Goal: Task Accomplishment & Management: Manage account settings

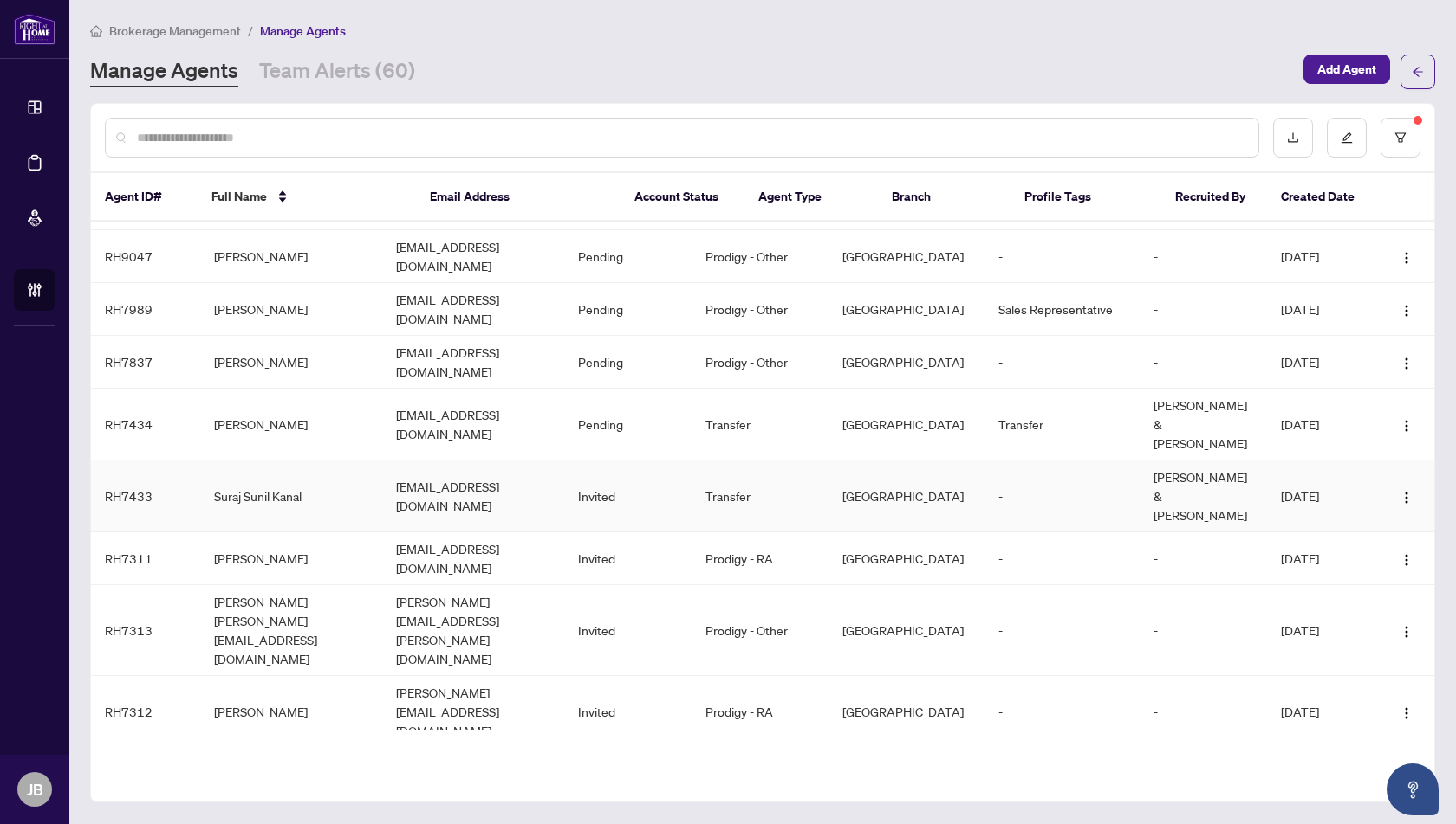
scroll to position [161, 0]
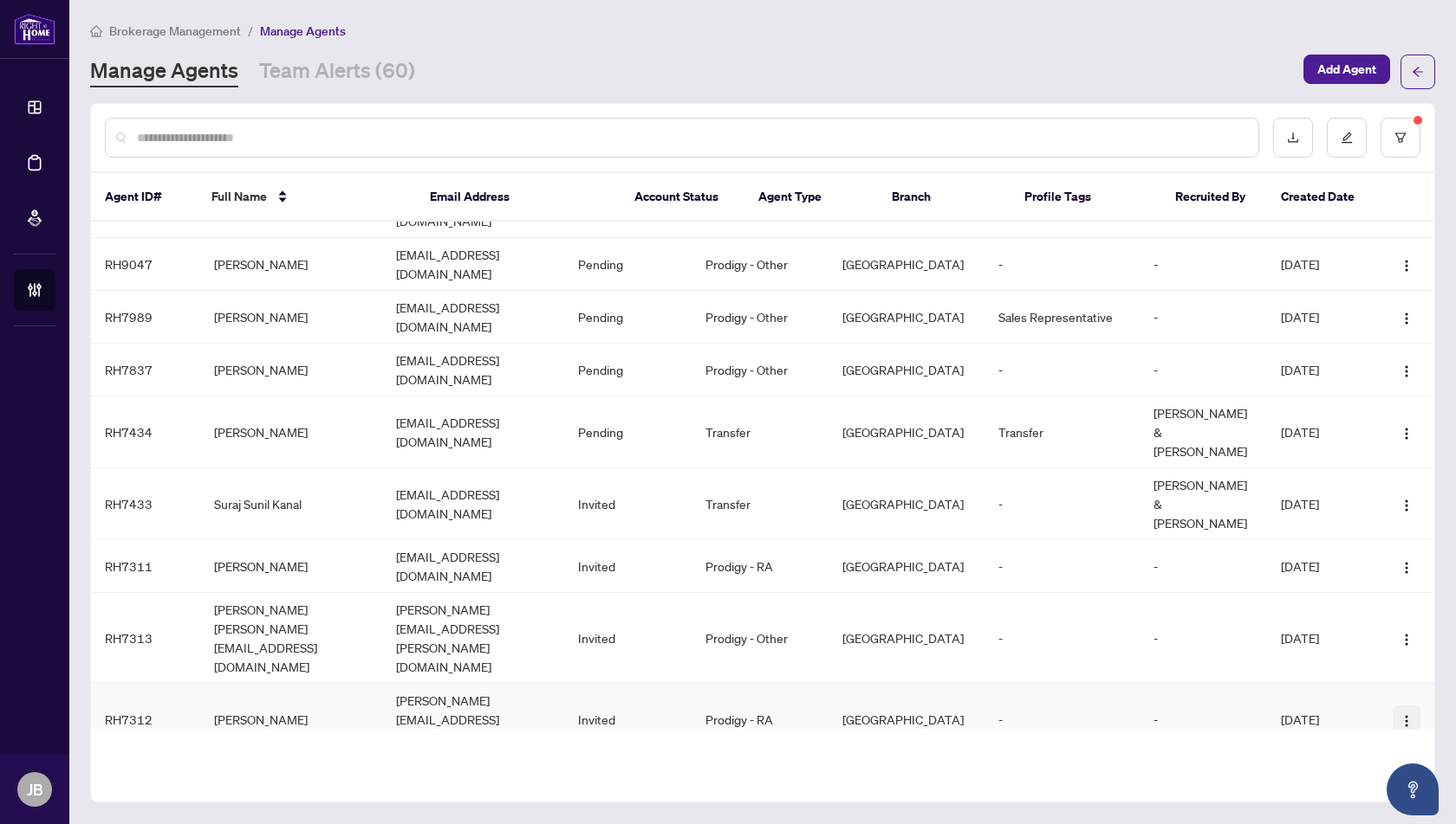
click at [1405, 714] on img "button" at bounding box center [1406, 721] width 14 height 14
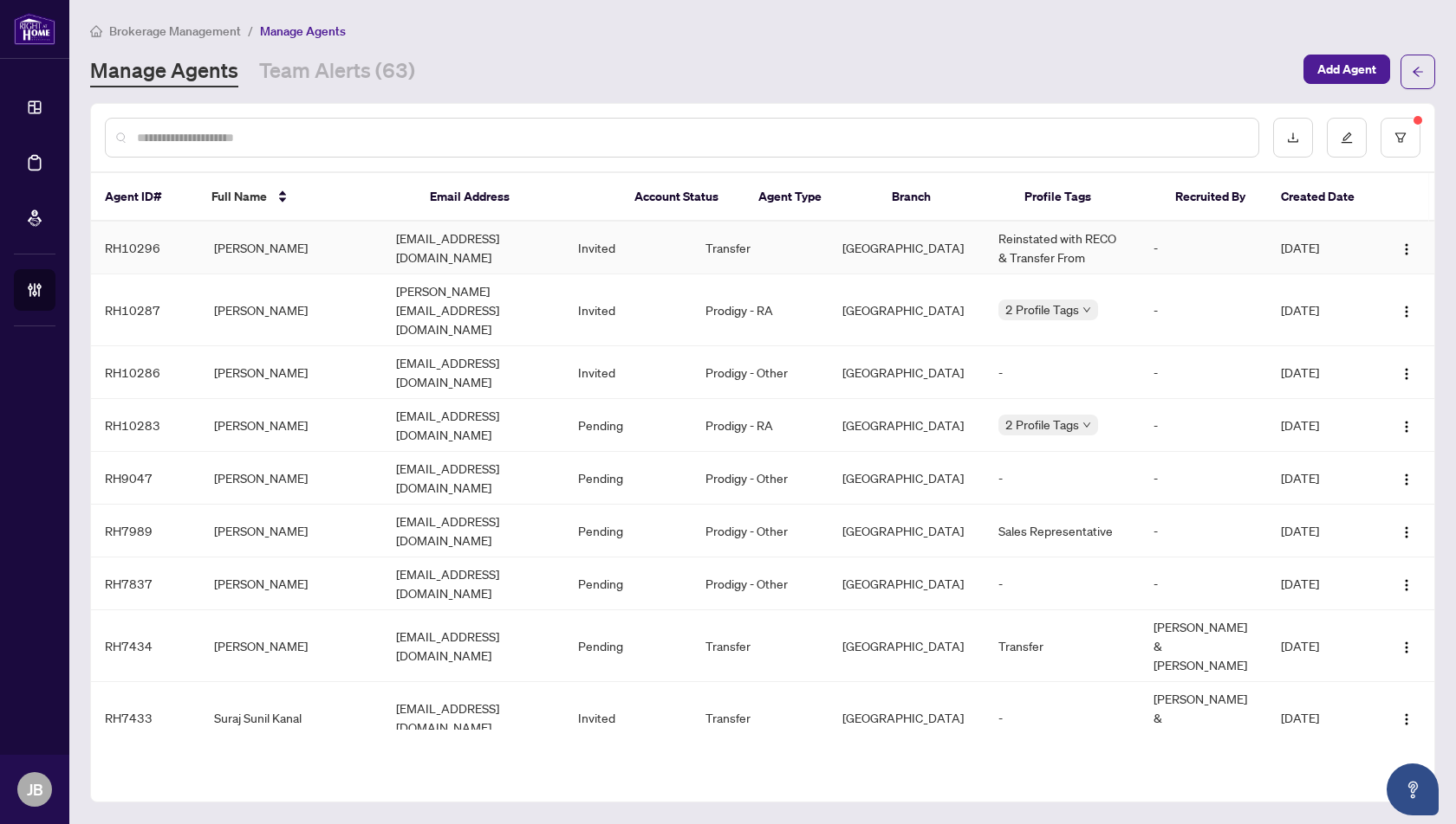
click at [231, 245] on td "Ramis Zaheer" at bounding box center [290, 248] width 182 height 53
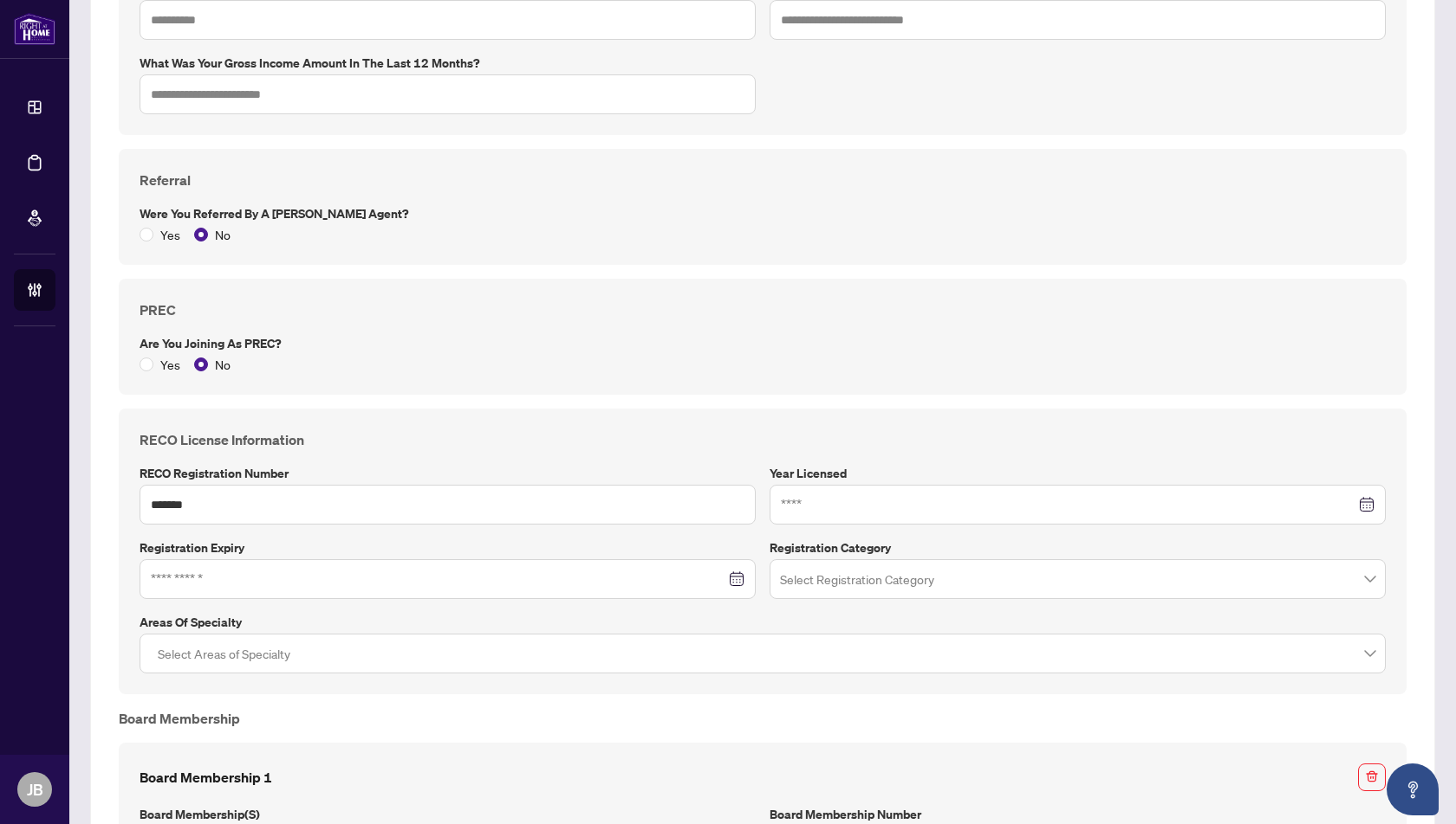
scroll to position [1406, 0]
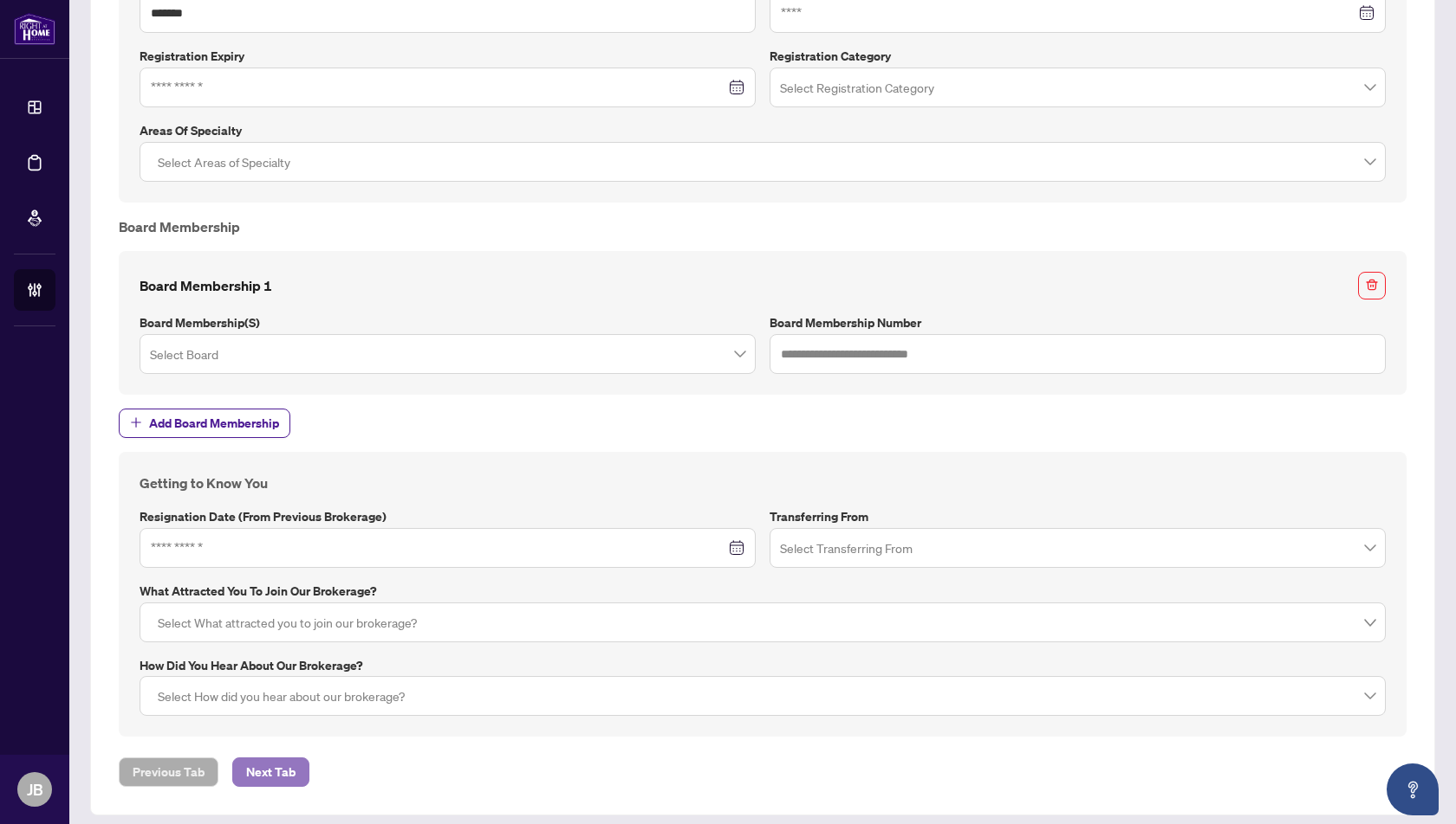
click at [279, 759] on span "Next Tab" at bounding box center [270, 772] width 50 height 27
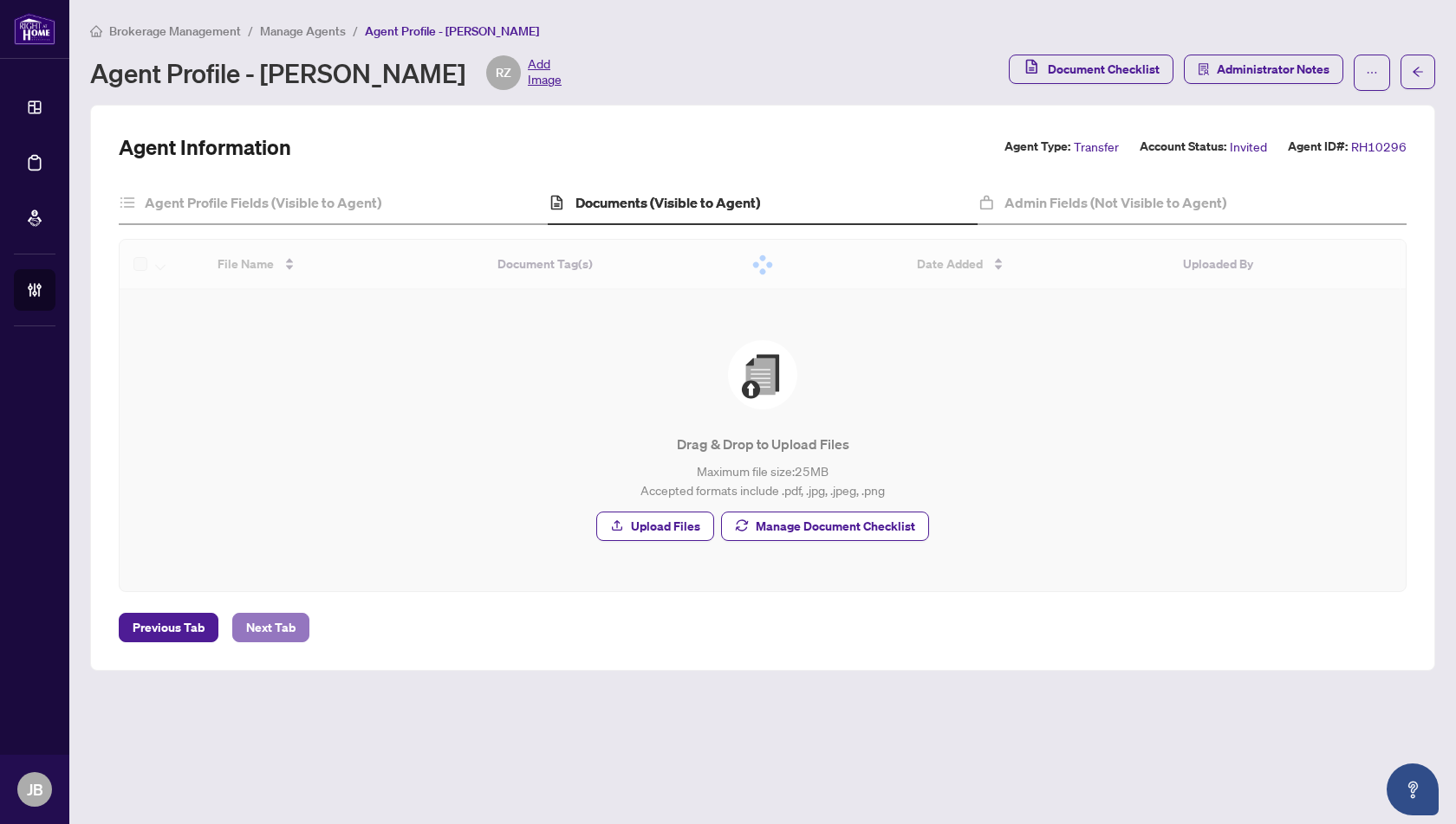
click at [260, 628] on main "Brokerage Management / Manage Agents / Agent Profile - Ramis Zaheer Agent Profi…" at bounding box center [762, 412] width 1386 height 824
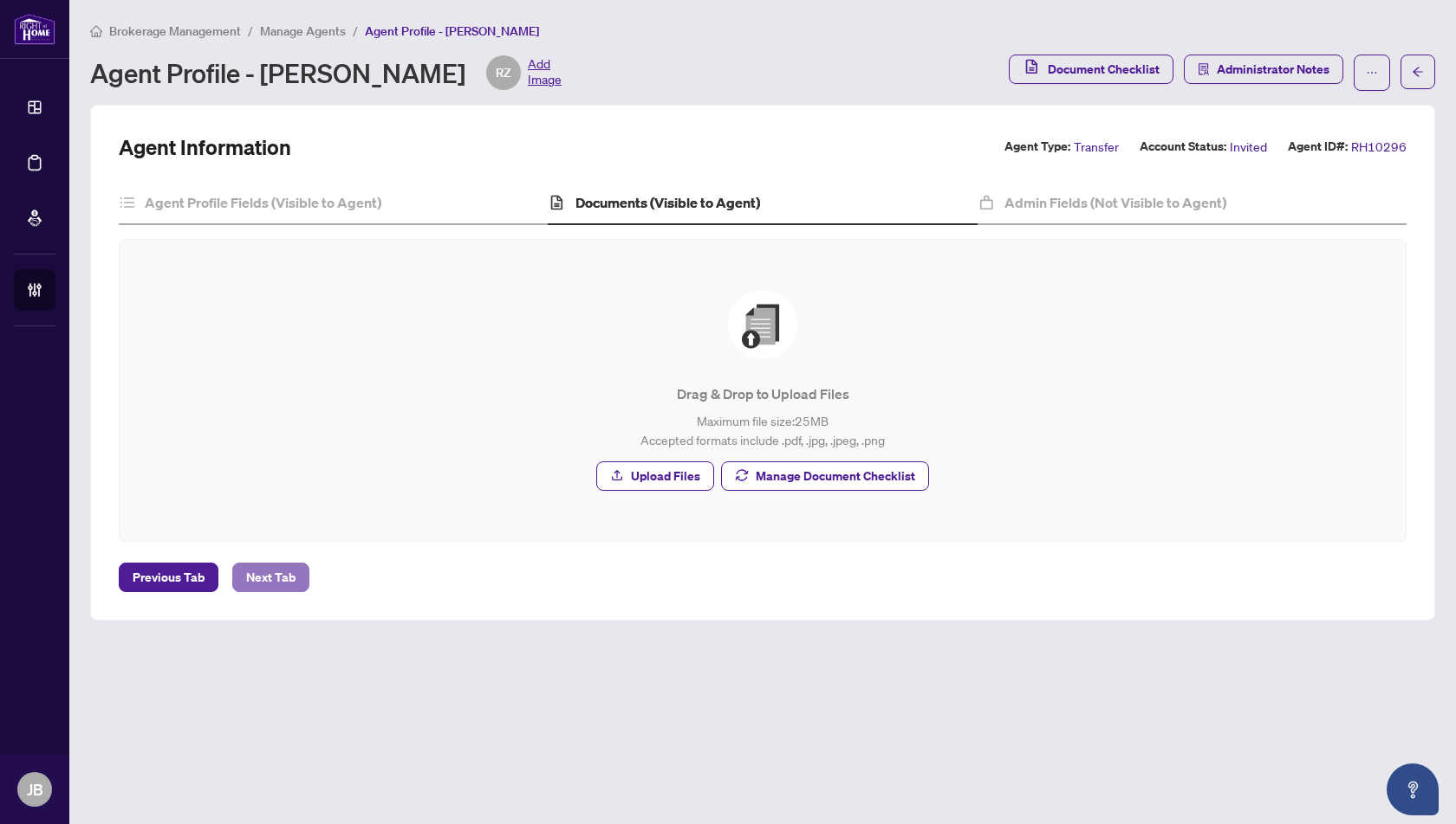
click at [271, 564] on span "Next Tab" at bounding box center [270, 578] width 50 height 27
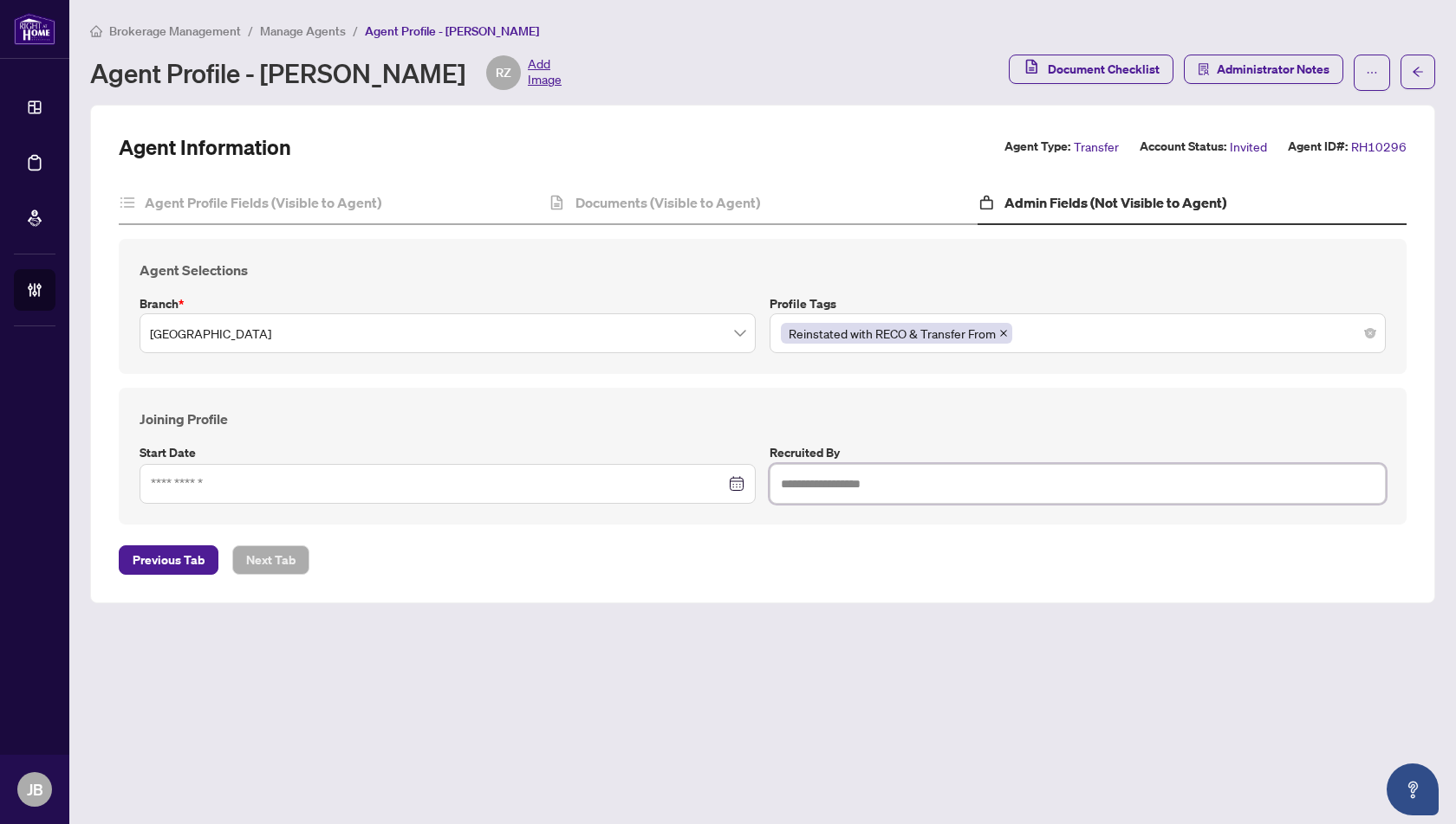
click at [827, 494] on input "text" at bounding box center [1077, 484] width 616 height 40
type input "**********"
click at [157, 553] on span "Previous Tab" at bounding box center [169, 560] width 72 height 27
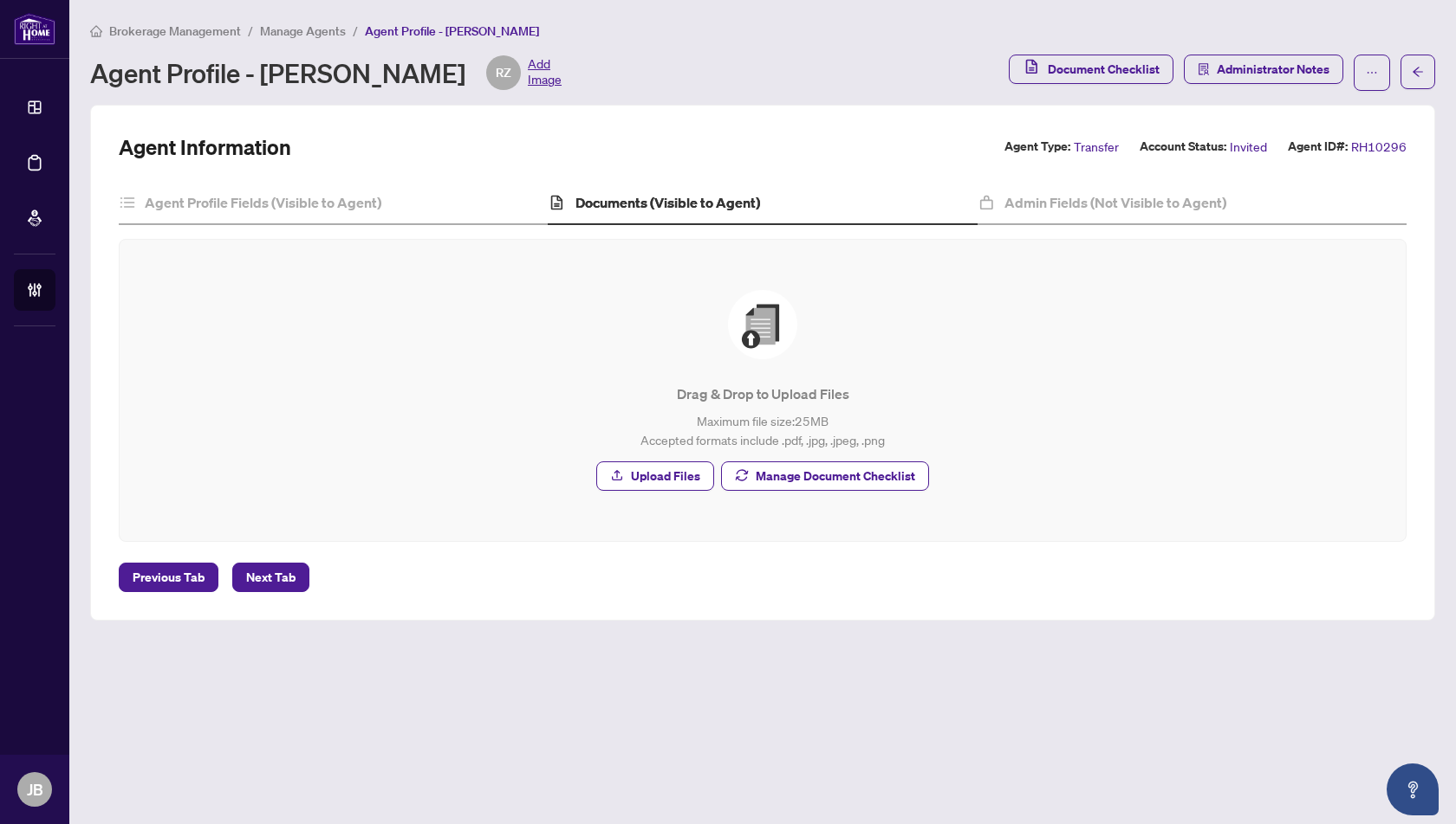
click at [307, 28] on span "Manage Agents" at bounding box center [303, 31] width 86 height 16
